Goal: Task Accomplishment & Management: Manage account settings

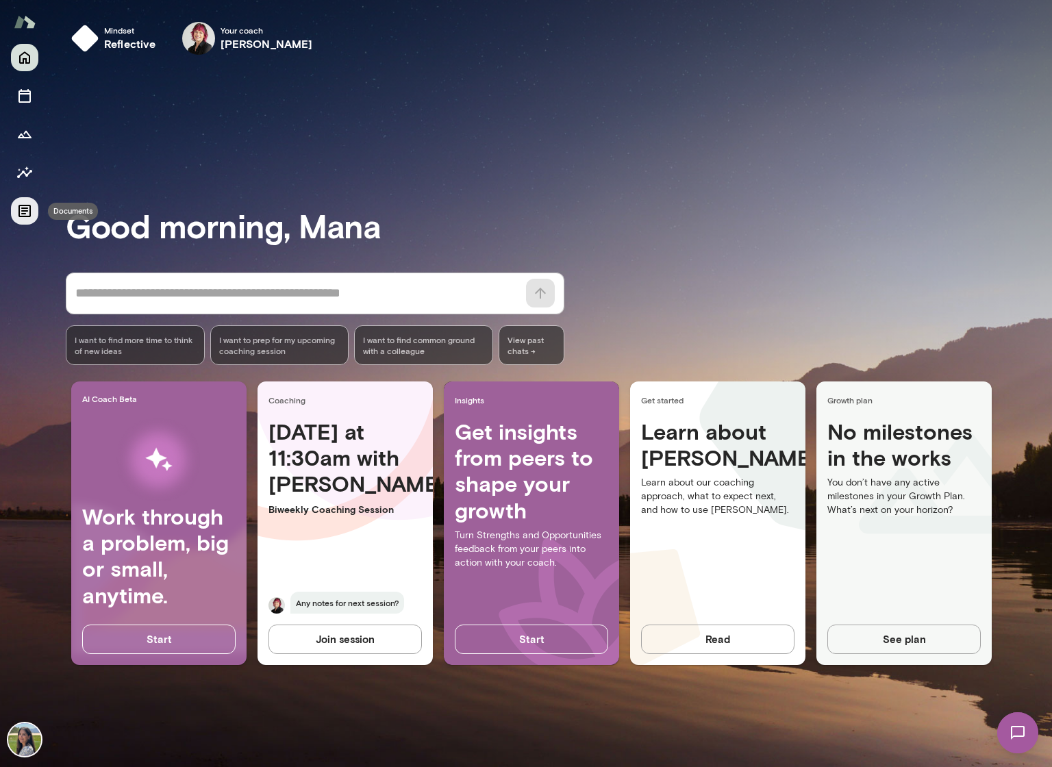
click at [16, 211] on icon "Documents" at bounding box center [24, 211] width 16 height 16
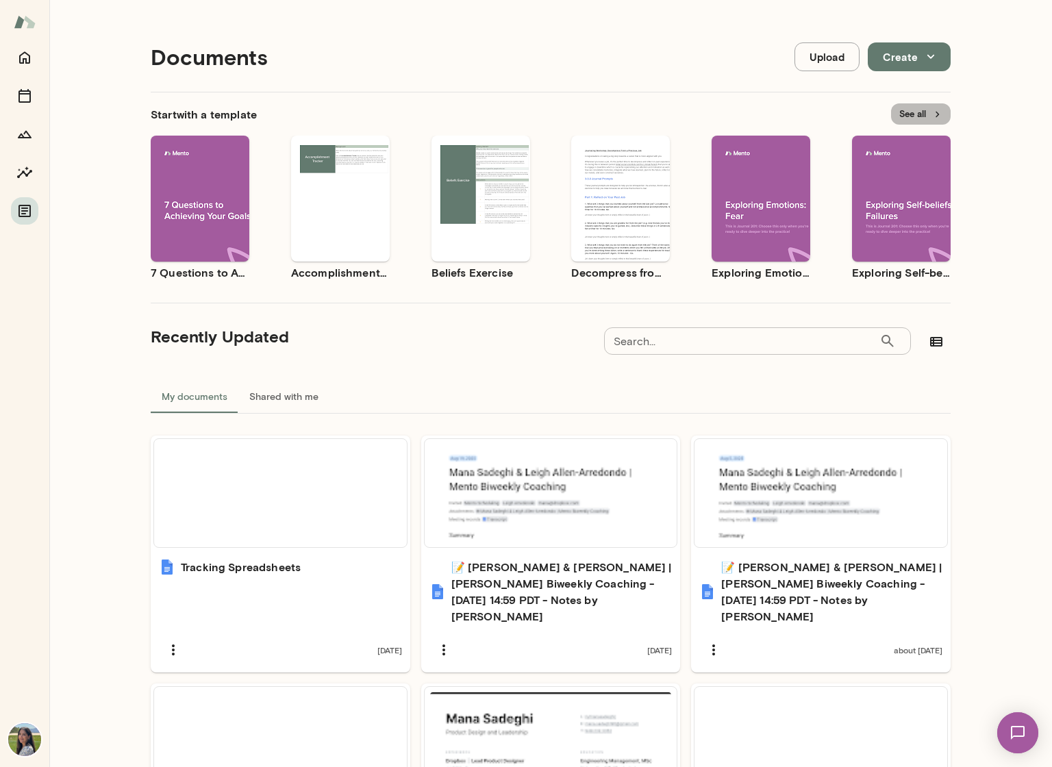
click at [922, 114] on button "See all" at bounding box center [921, 113] width 60 height 21
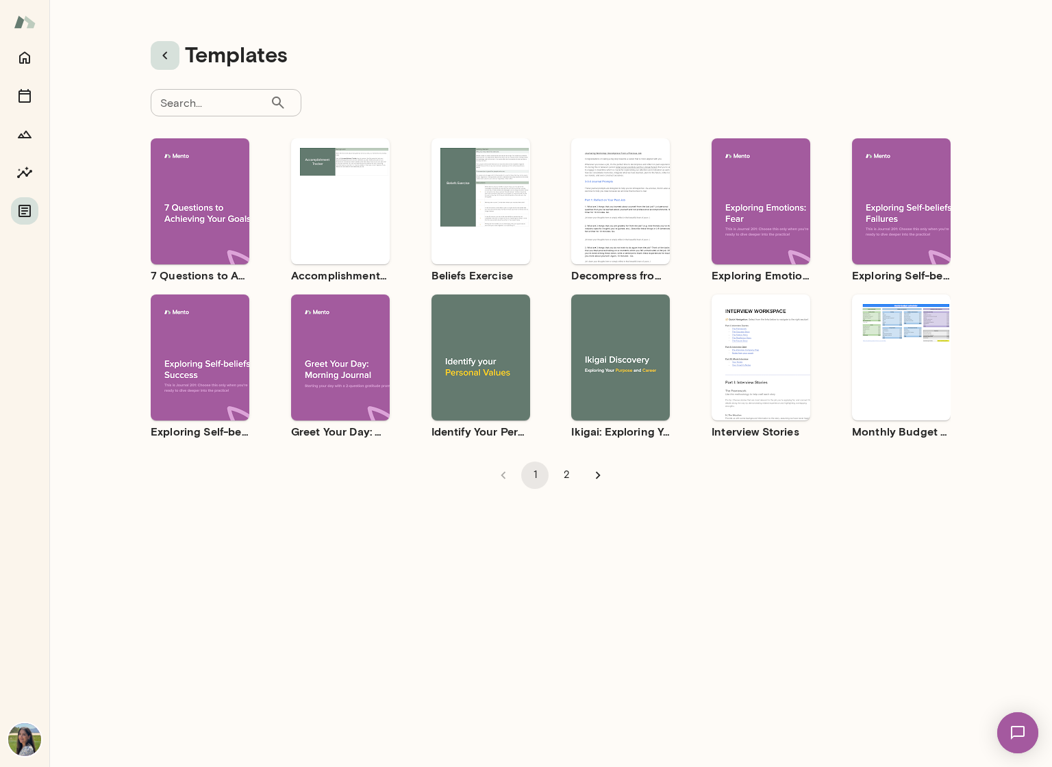
click at [157, 57] on icon "button" at bounding box center [165, 55] width 16 height 16
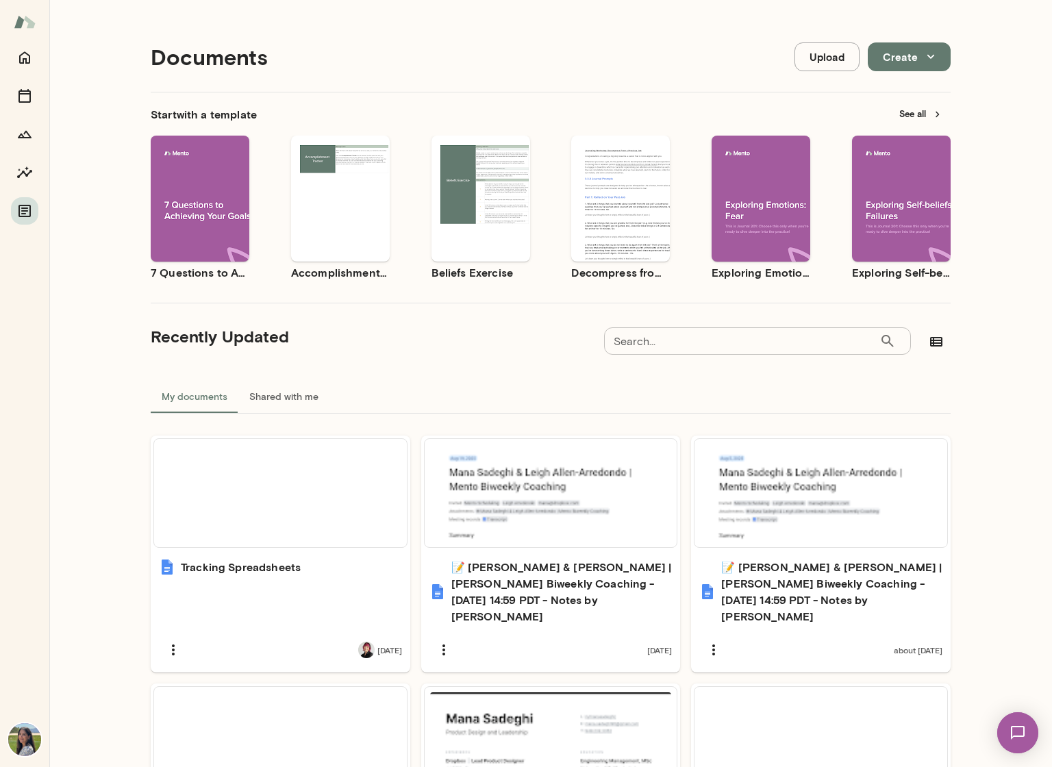
click at [940, 55] on button "Create" at bounding box center [909, 56] width 83 height 29
click at [935, 92] on li "Document" at bounding box center [918, 89] width 106 height 25
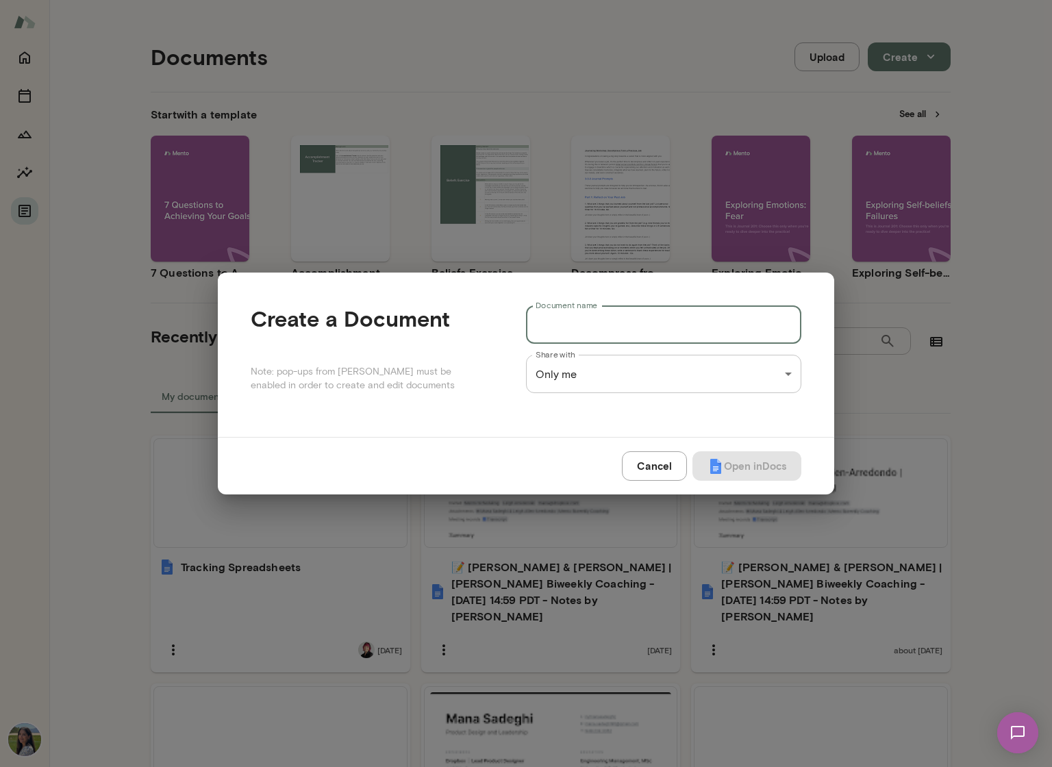
click at [591, 322] on input "Document name" at bounding box center [663, 325] width 275 height 38
paste input "**********"
type input "**********"
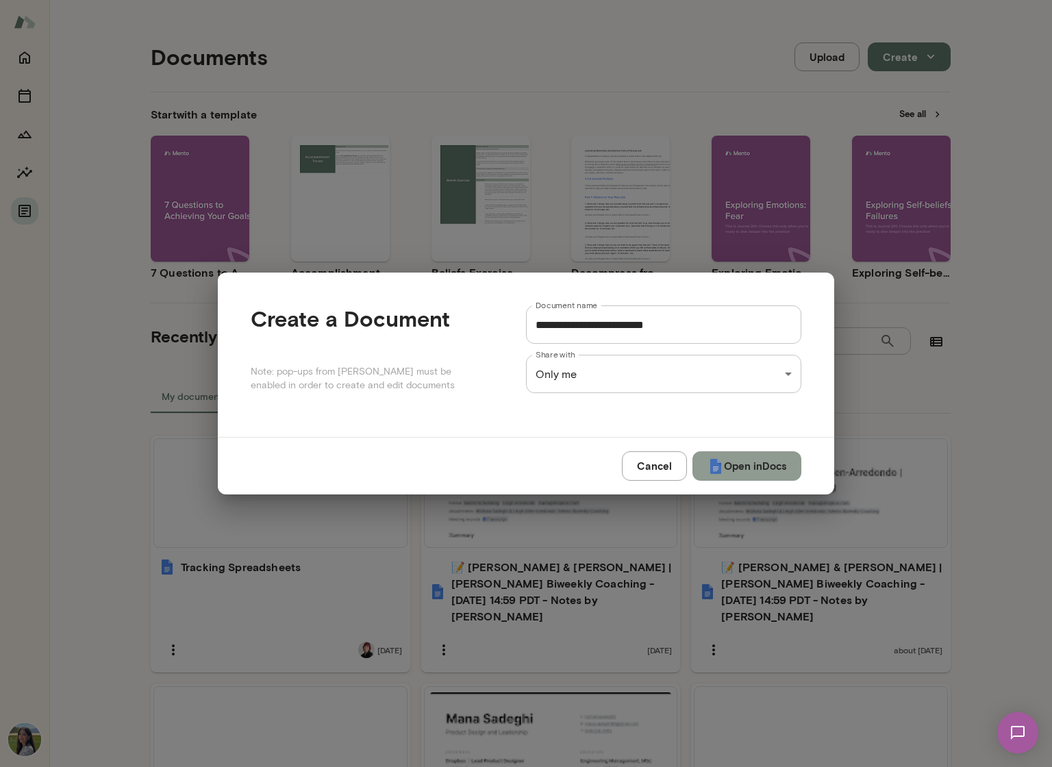
click at [749, 467] on button "Open in Docs" at bounding box center [747, 466] width 109 height 29
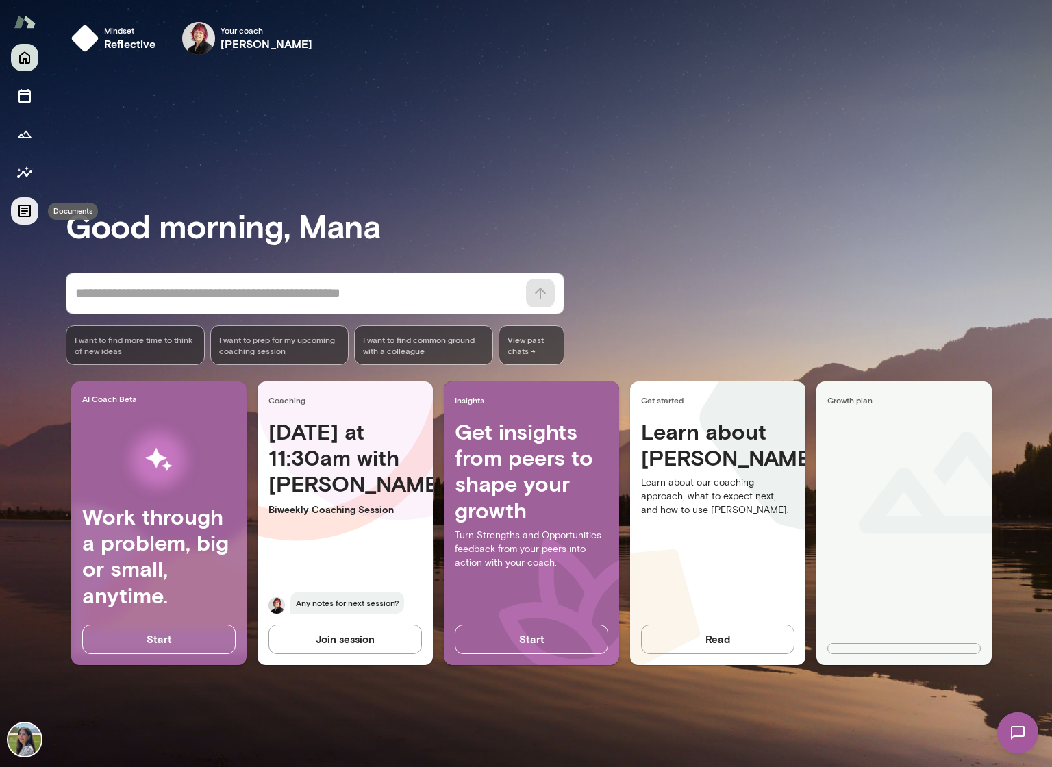
click at [19, 210] on icon "Documents" at bounding box center [24, 211] width 12 height 12
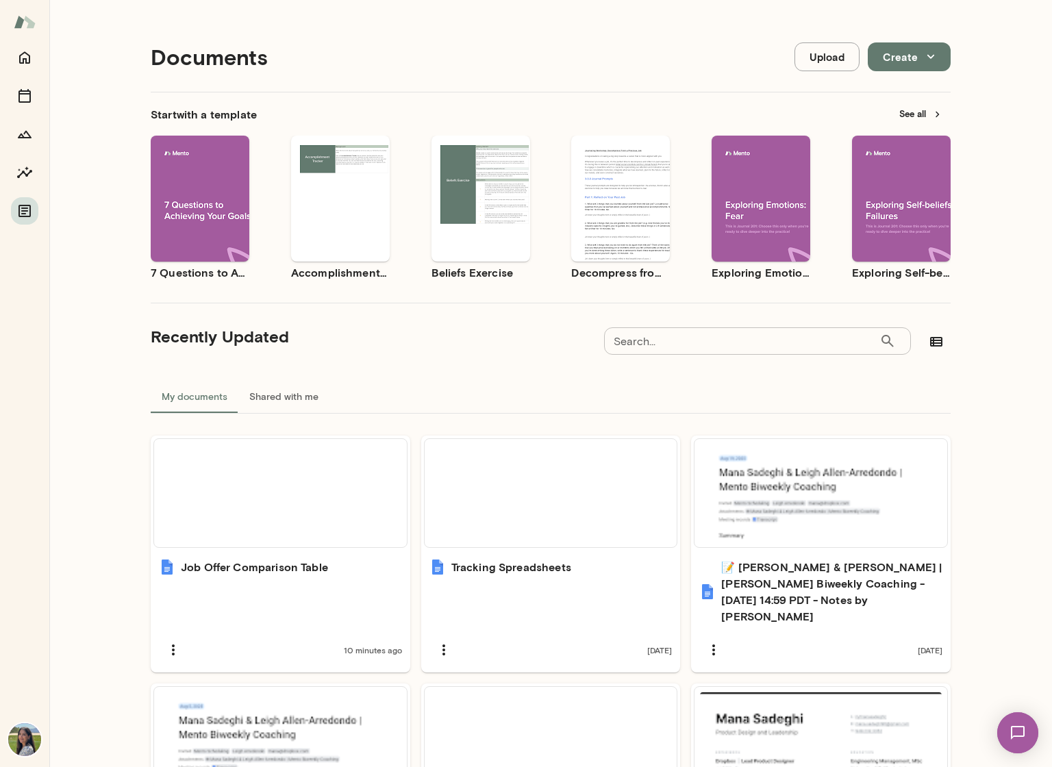
click at [894, 55] on button "Create" at bounding box center [909, 56] width 83 height 29
click at [894, 55] on div at bounding box center [526, 383] width 1052 height 767
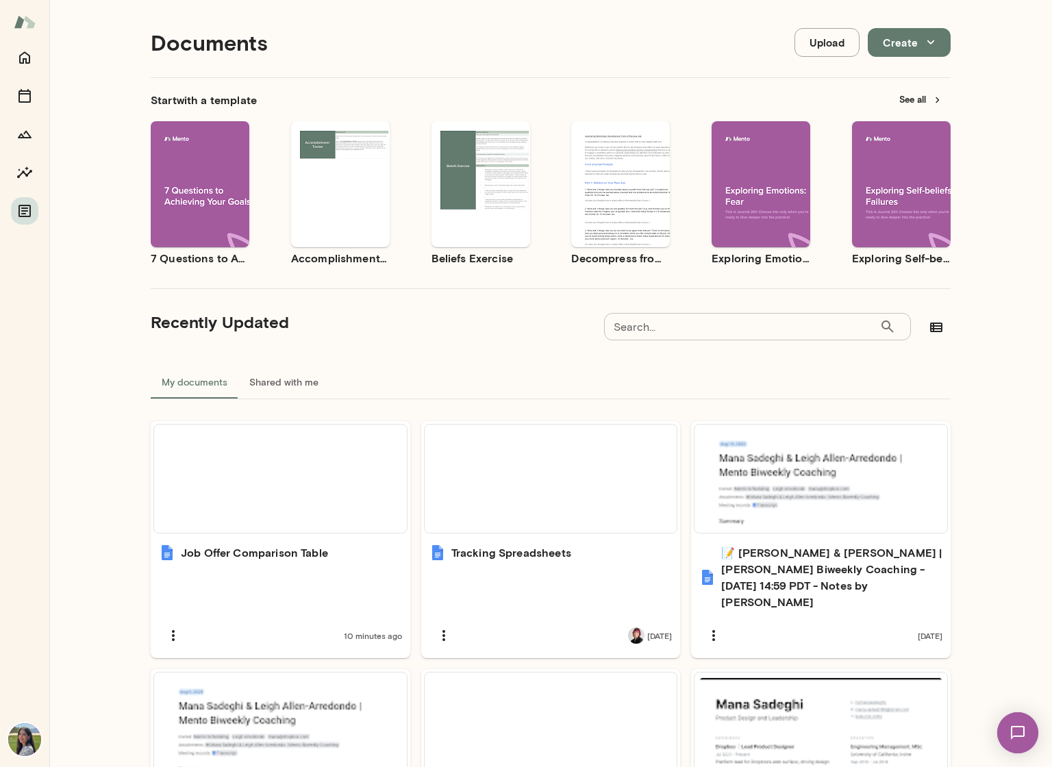
scroll to position [85, 0]
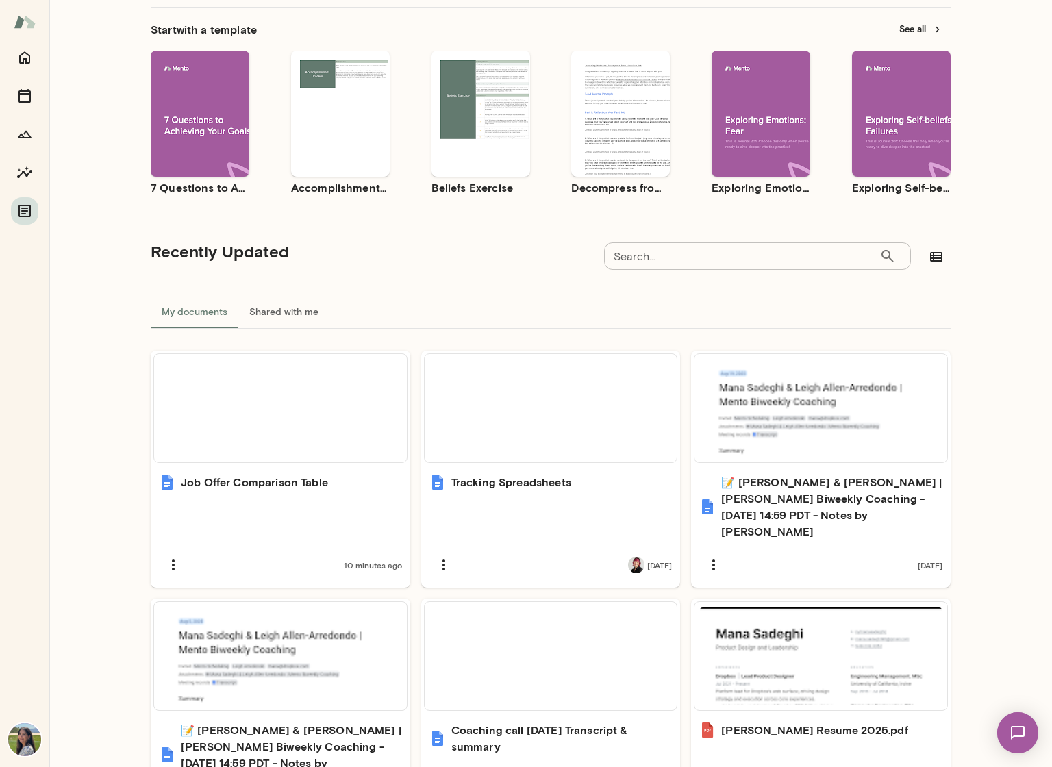
click at [21, 21] on img at bounding box center [25, 22] width 22 height 26
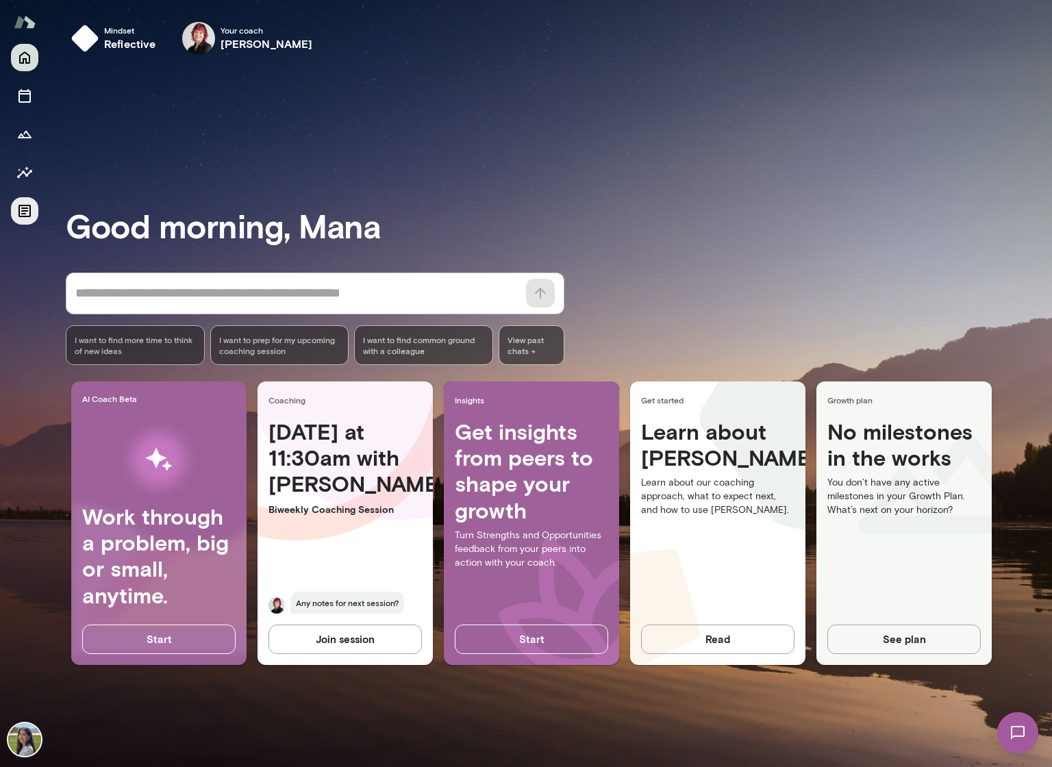
click at [21, 203] on icon "Documents" at bounding box center [24, 211] width 16 height 16
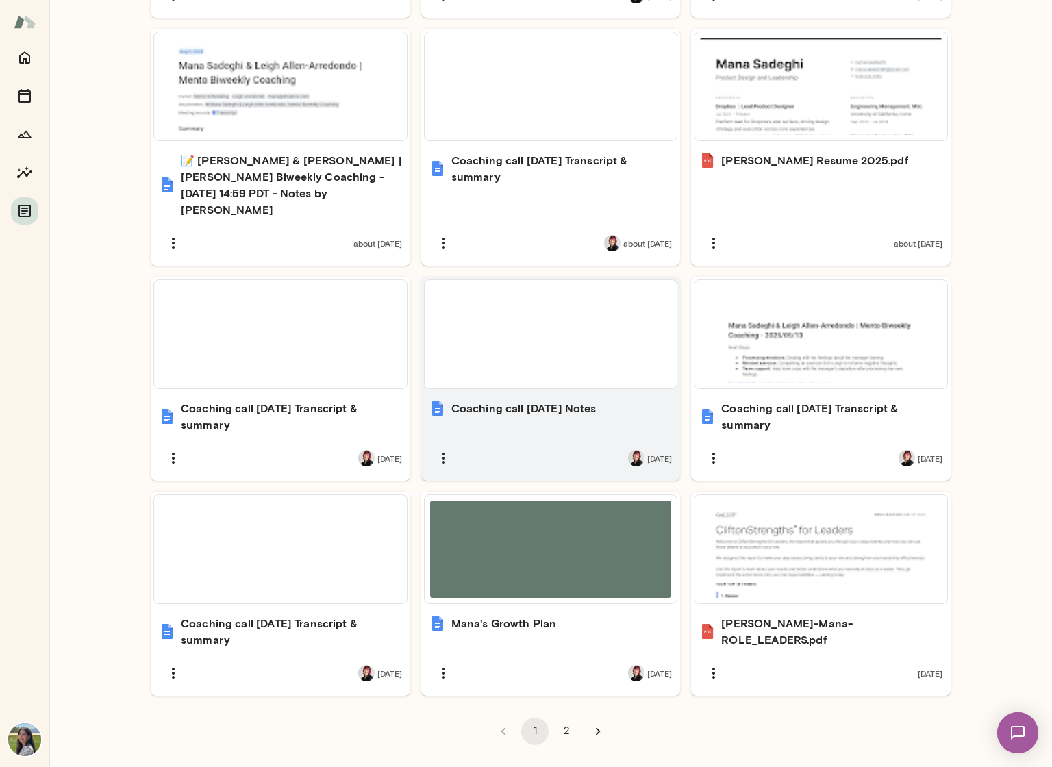
scroll to position [225, 0]
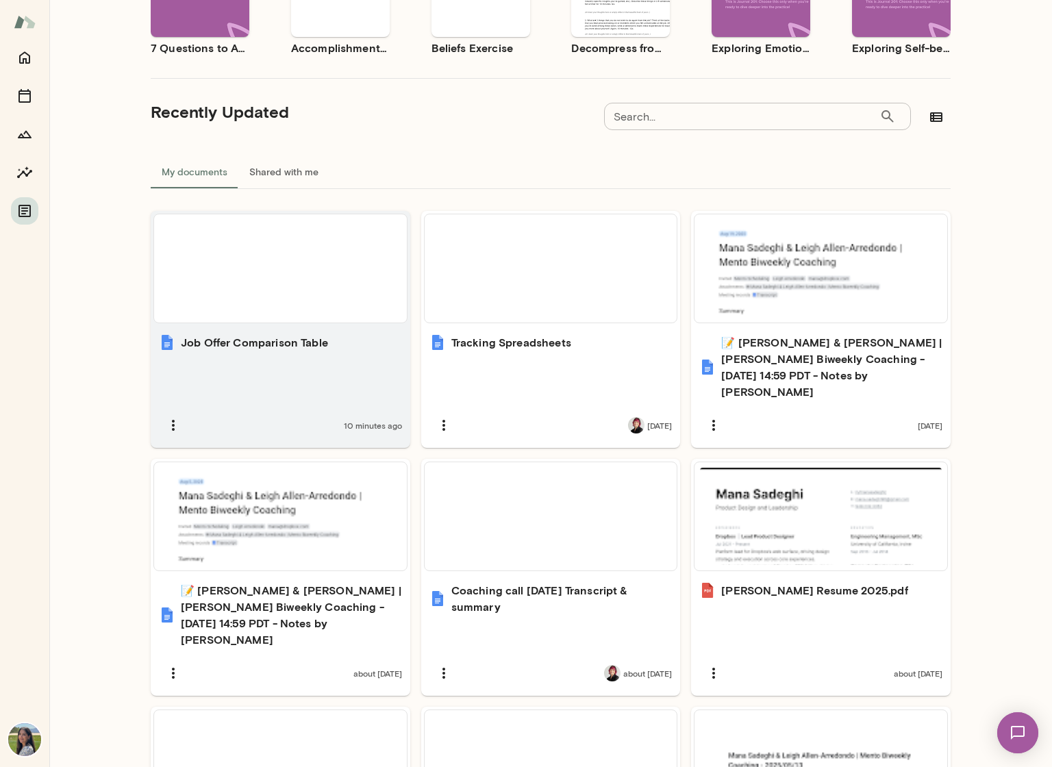
click at [282, 291] on div at bounding box center [281, 268] width 242 height 97
click at [165, 417] on icon "button" at bounding box center [173, 425] width 16 height 16
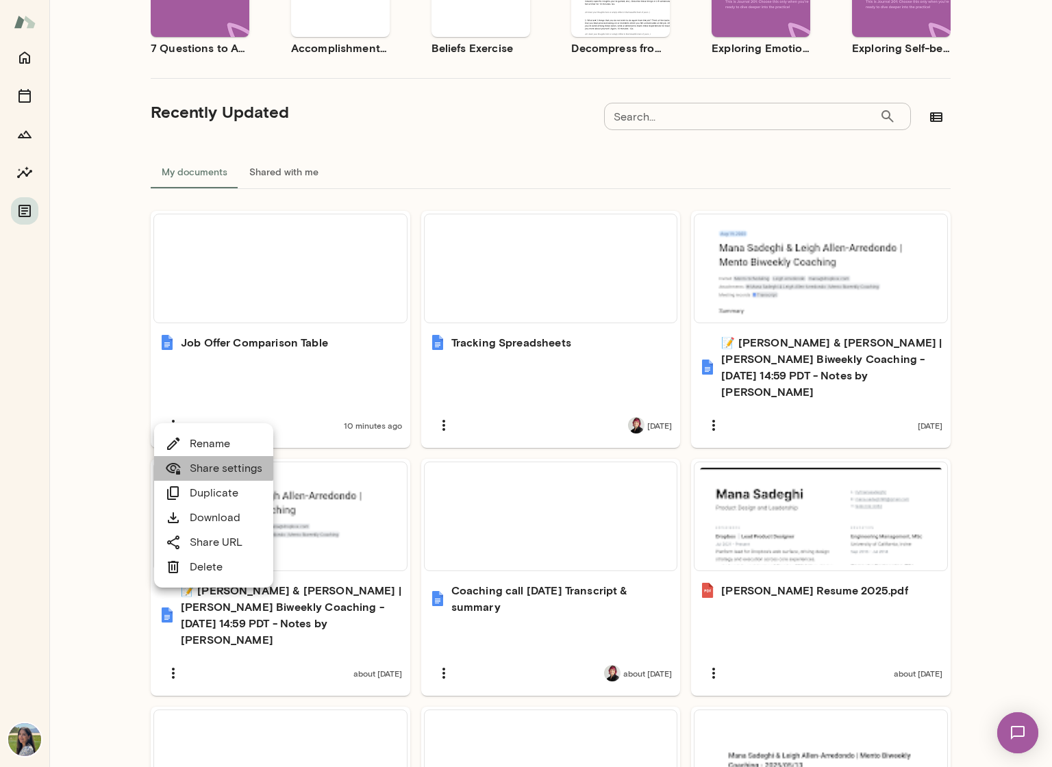
click at [212, 461] on link "Share settings" at bounding box center [213, 468] width 97 height 16
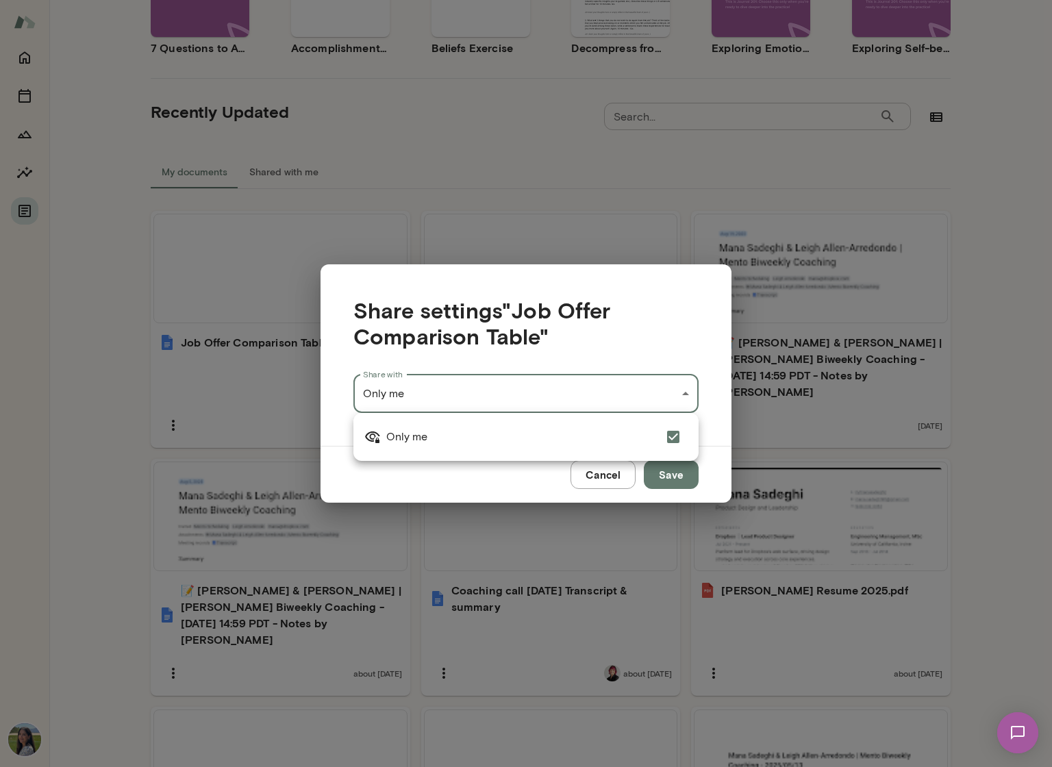
click at [435, 0] on div "Documents Upload Create Start with a template See all Use template Preview 7 Qu…" at bounding box center [526, 0] width 1052 height 0
click at [454, 380] on div at bounding box center [526, 383] width 1052 height 767
click at [681, 481] on button "Save" at bounding box center [671, 474] width 55 height 29
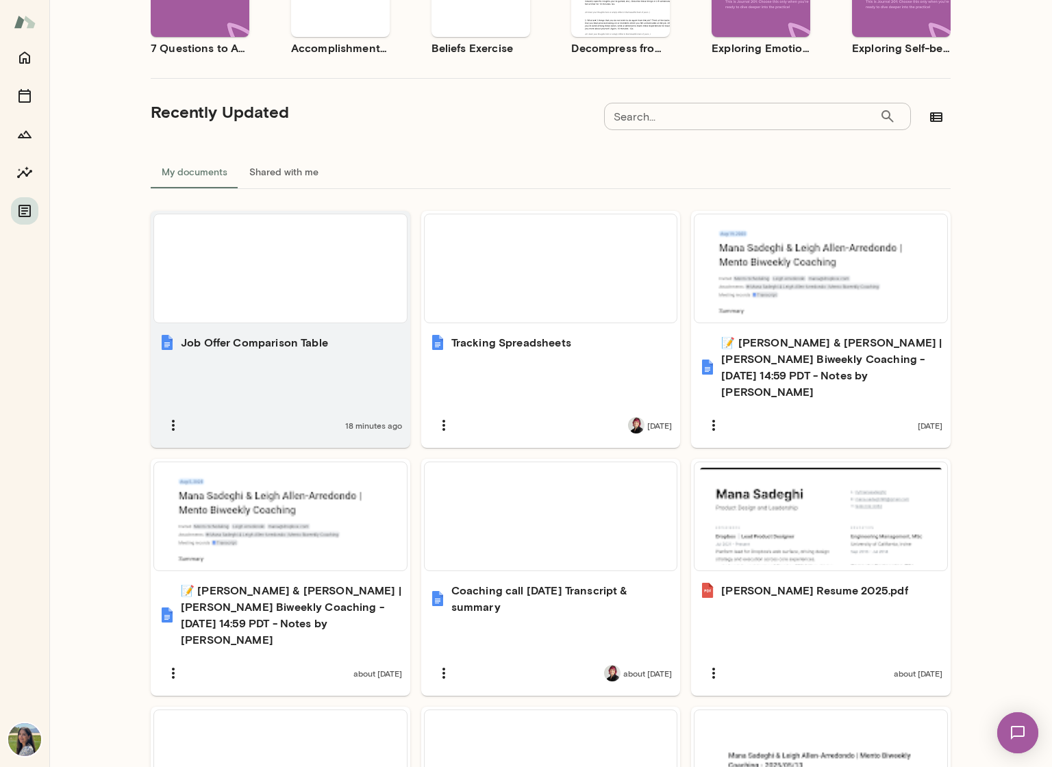
click at [371, 420] on span "18 minutes ago" at bounding box center [373, 425] width 57 height 11
